Goal: Task Accomplishment & Management: Manage account settings

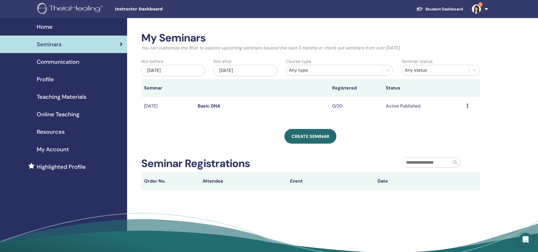
click at [205, 106] on link "Basic DNA" at bounding box center [209, 106] width 23 height 6
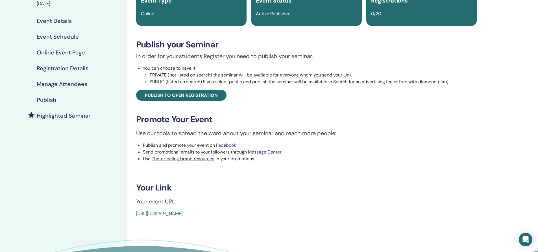
scroll to position [56, 0]
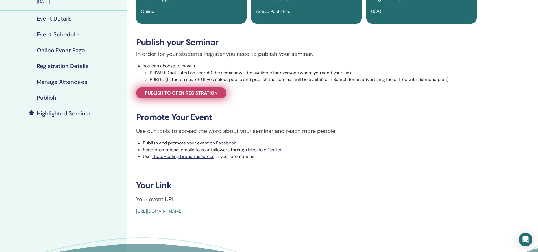
click at [184, 93] on span "Publish to open registration" at bounding box center [181, 93] width 73 height 6
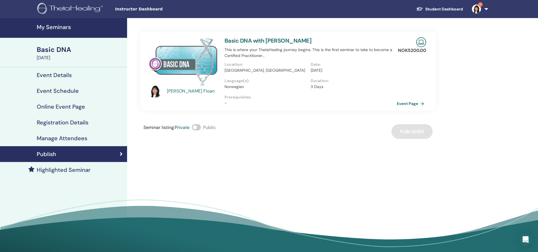
click at [66, 122] on h4 "Registration Details" at bounding box center [63, 122] width 52 height 7
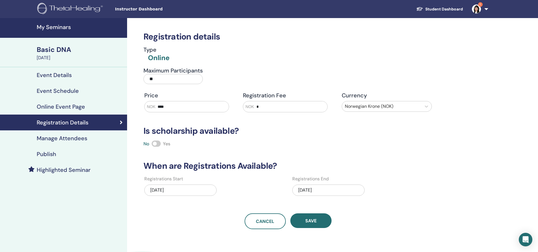
click at [52, 137] on h4 "Manage Attendees" at bounding box center [62, 138] width 51 height 7
